Goal: Information Seeking & Learning: Learn about a topic

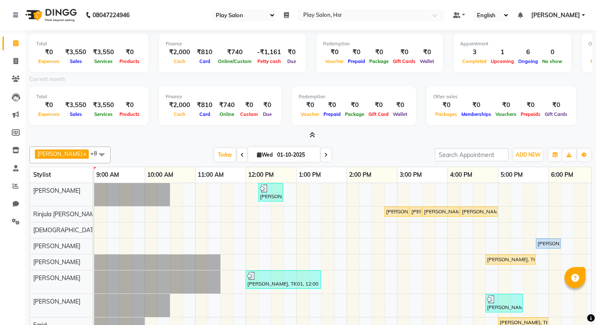
select select "92"
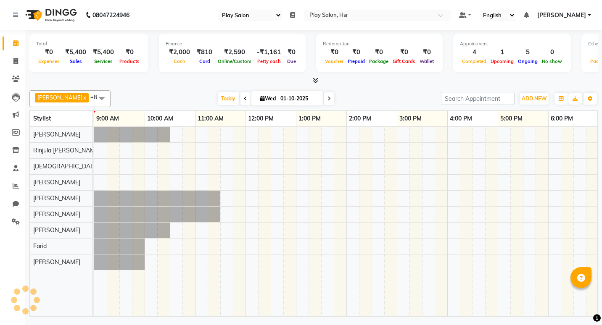
select select "92"
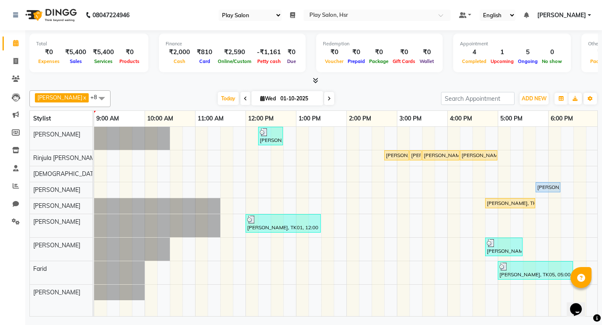
drag, startPoint x: 394, startPoint y: 156, endPoint x: 387, endPoint y: 157, distance: 6.8
click at [387, 157] on div "[PERSON_NAME], TK03, 02:45 PM-03:15 PM, 3G Under Arms" at bounding box center [396, 156] width 23 height 8
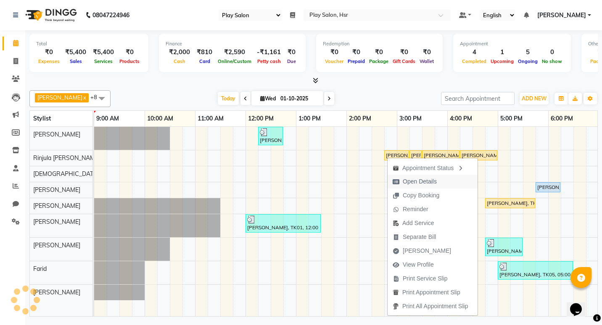
click at [407, 180] on span "Open Details" at bounding box center [420, 181] width 34 height 9
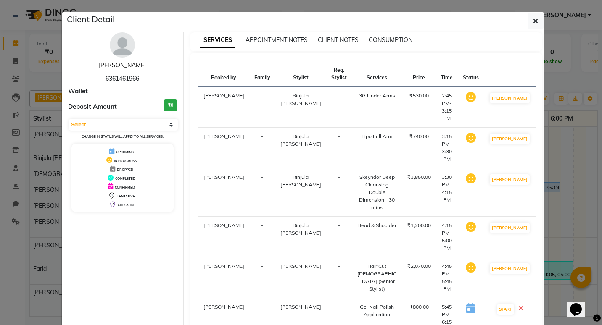
click at [121, 66] on link "Rhea M" at bounding box center [122, 65] width 47 height 8
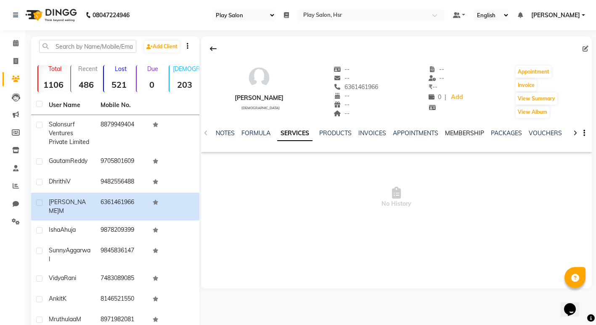
click at [468, 132] on link "MEMBERSHIP" at bounding box center [464, 134] width 39 height 8
click at [473, 135] on link "PACKAGES" at bounding box center [472, 134] width 31 height 8
click at [499, 132] on link "VOUCHERS" at bounding box center [504, 134] width 33 height 8
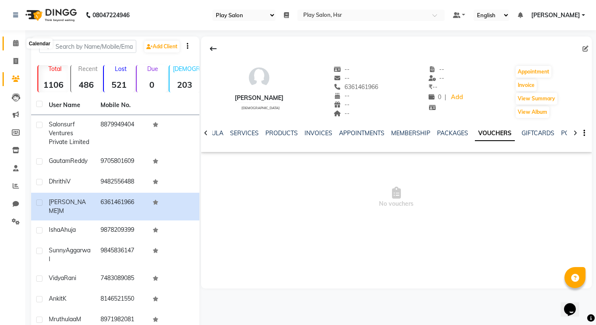
click at [18, 47] on span at bounding box center [15, 44] width 15 height 10
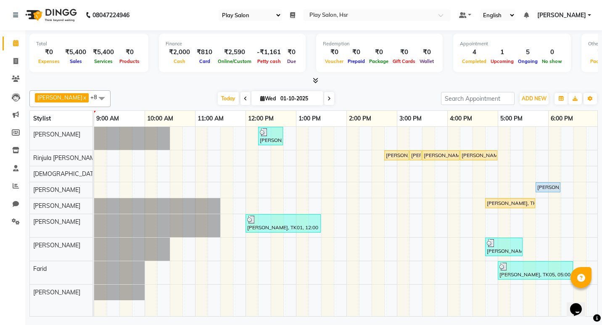
click at [315, 80] on icon at bounding box center [315, 80] width 5 height 6
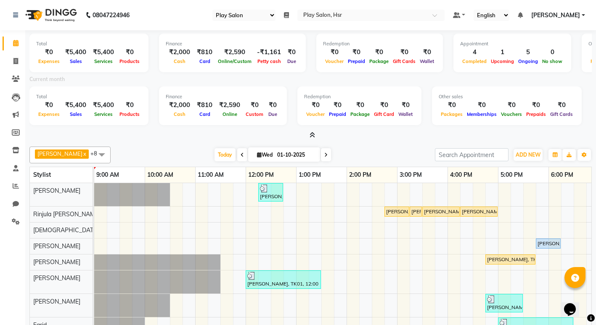
click at [312, 135] on icon at bounding box center [311, 135] width 5 height 6
